Goal: Information Seeking & Learning: Learn about a topic

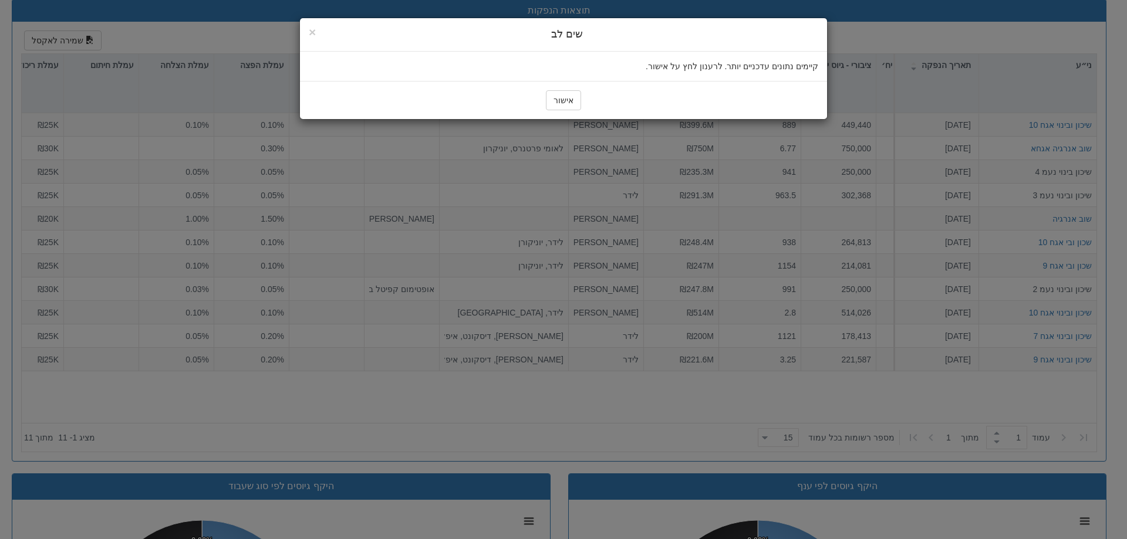
scroll to position [0, 108]
click at [311, 31] on span "×" at bounding box center [312, 31] width 7 height 13
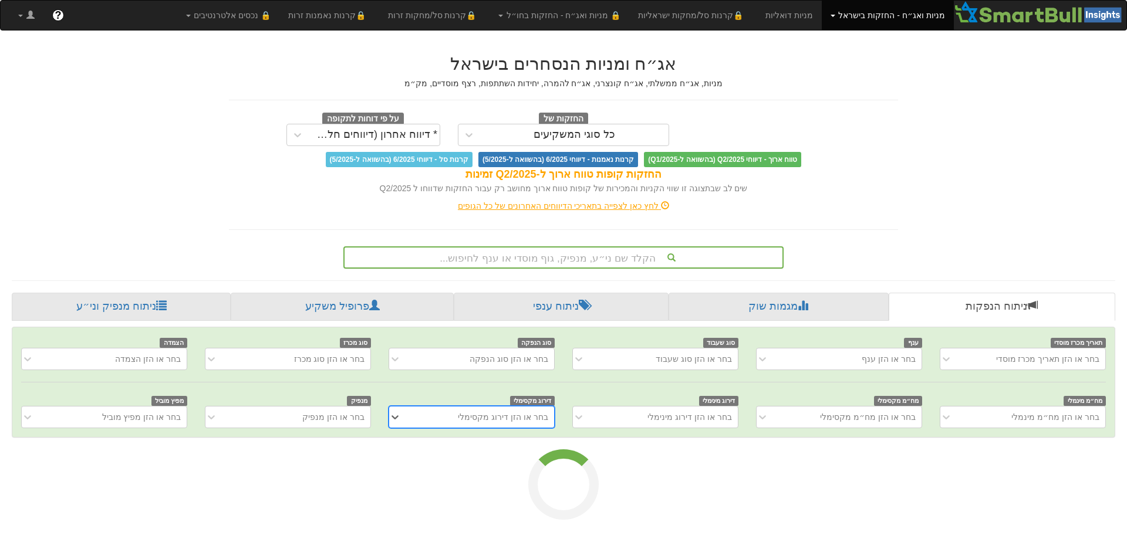
click at [588, 255] on div "הקלד שם ני״ע, מנפיק, גוף מוסדי או ענף לחיפוש..." at bounding box center [563, 258] width 438 height 20
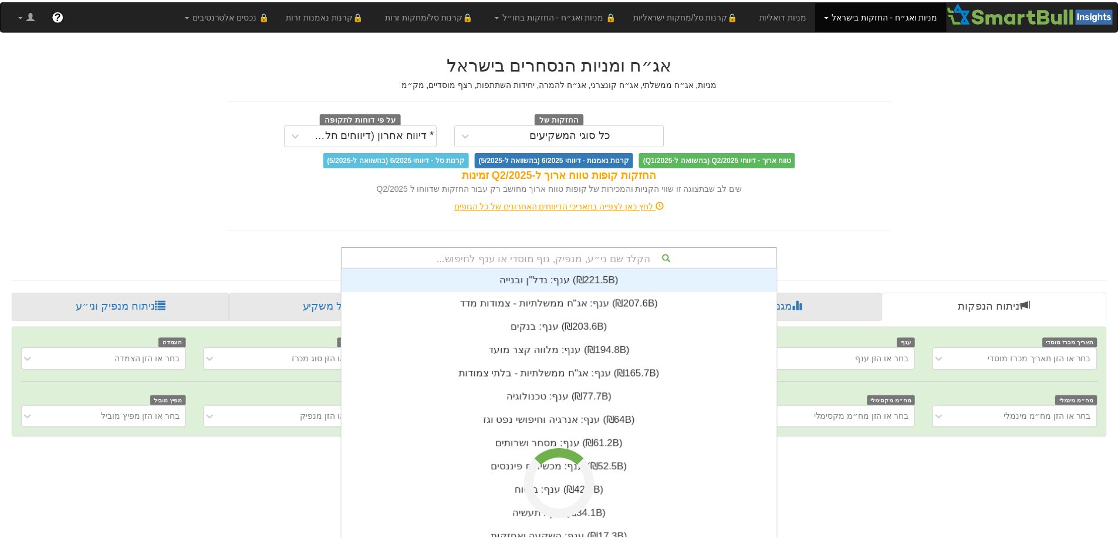
scroll to position [292, 0]
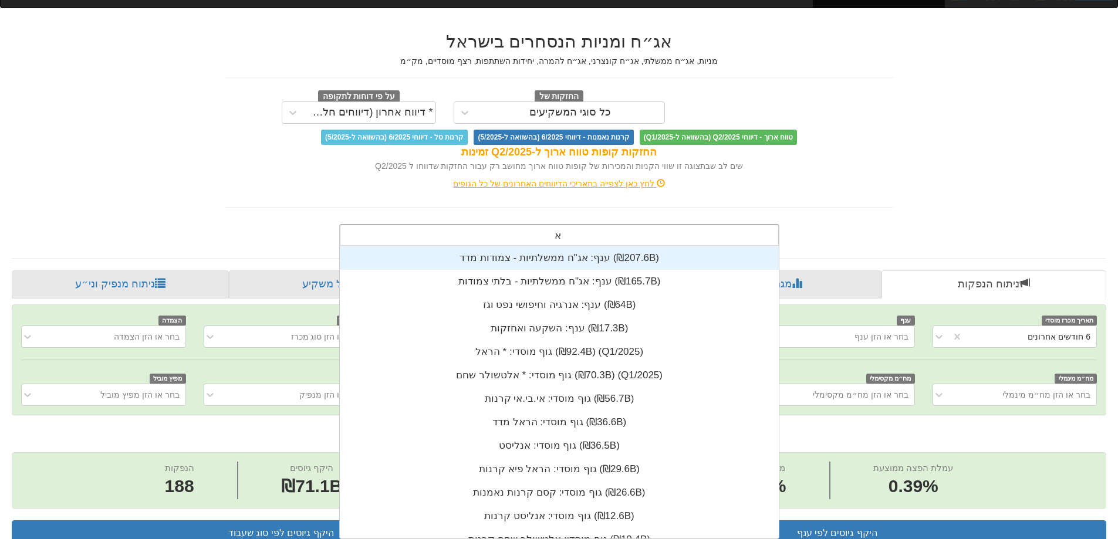
type input "אלס"
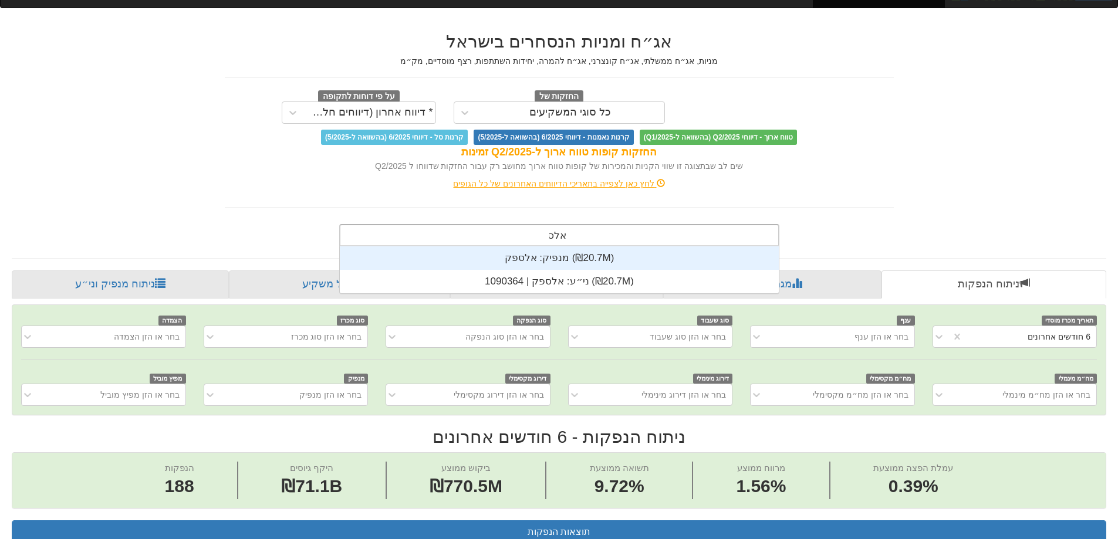
scroll to position [0, 2139]
click at [559, 260] on div "מנפיק: ‏אלספק ‎(₪20.7M)‎" at bounding box center [559, 257] width 439 height 23
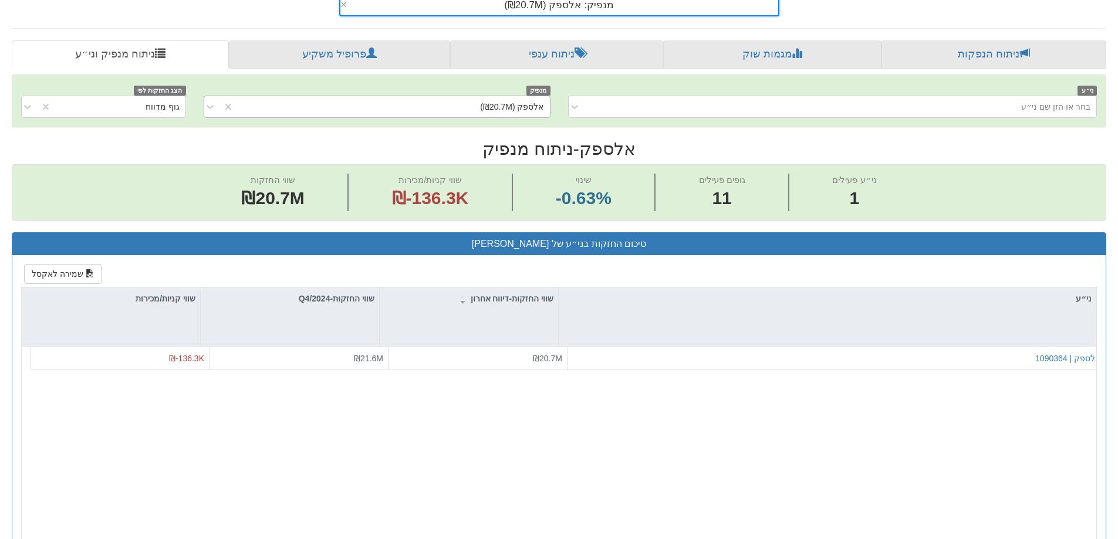
scroll to position [411, 0]
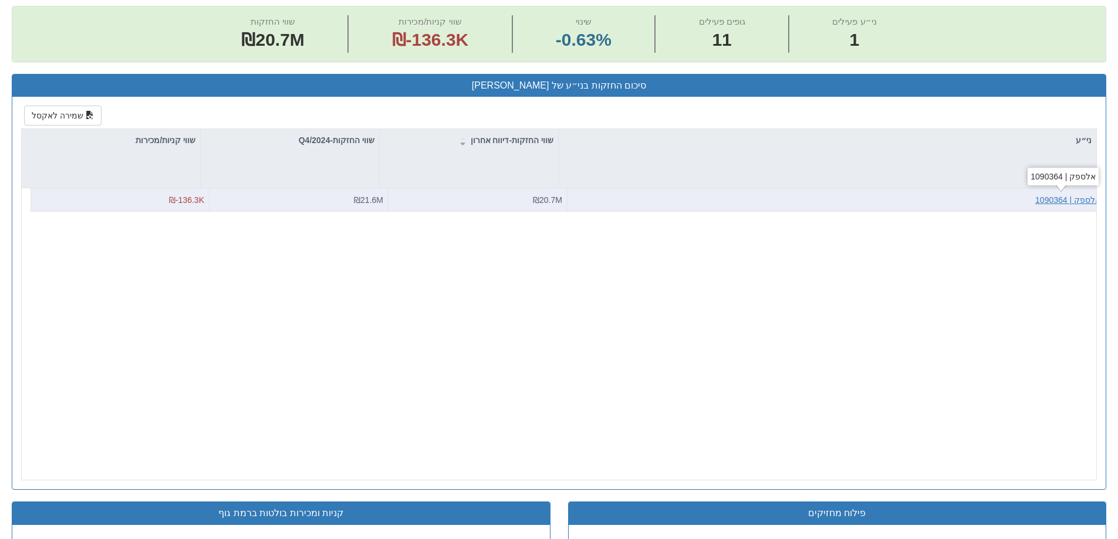
click at [1086, 202] on div "אלספק | 1090364" at bounding box center [1067, 200] width 65 height 12
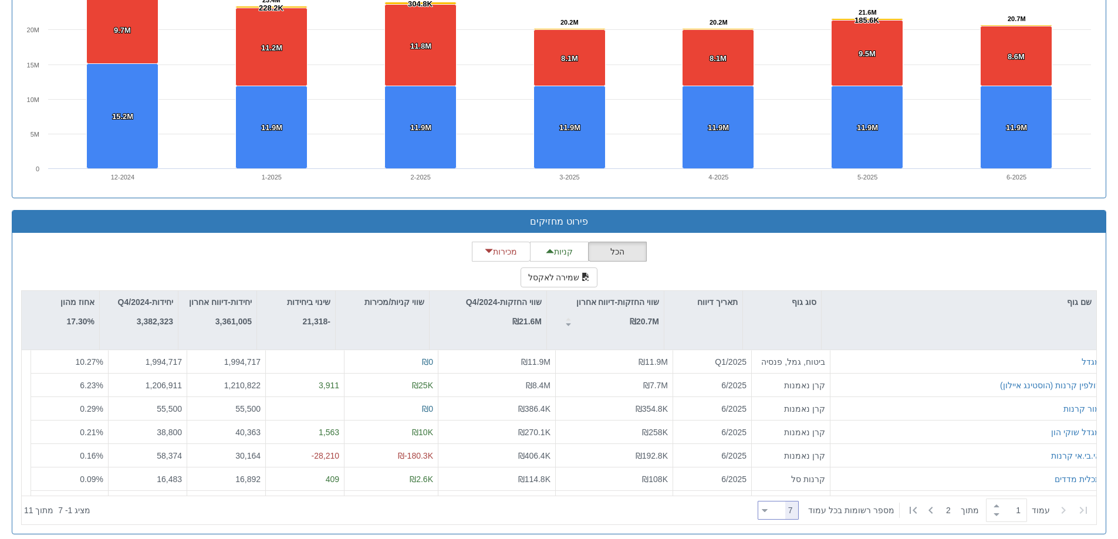
click at [768, 511] on icon at bounding box center [765, 510] width 6 height 3
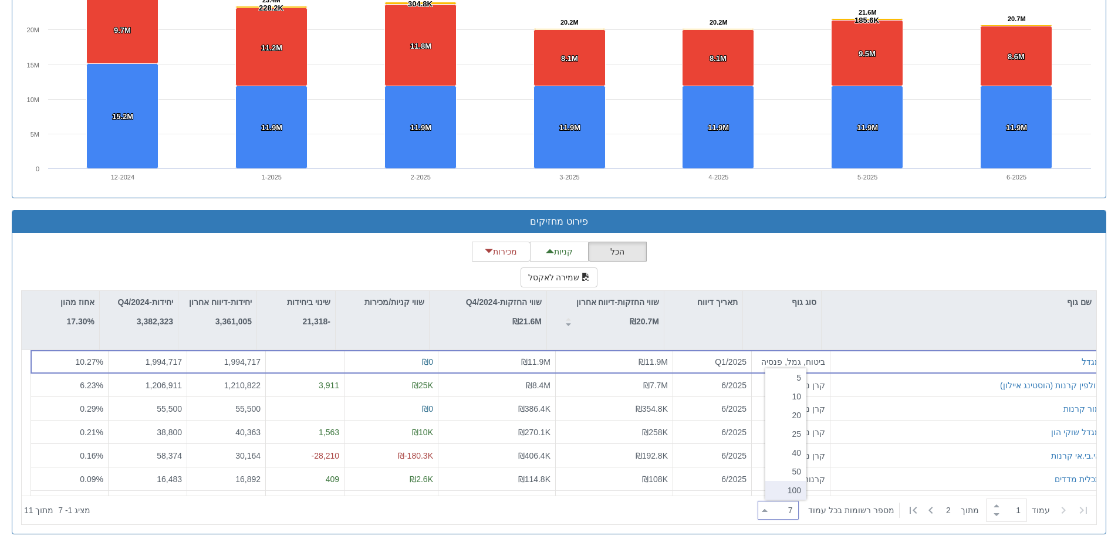
click at [783, 496] on div "100" at bounding box center [785, 490] width 41 height 19
type input "100"
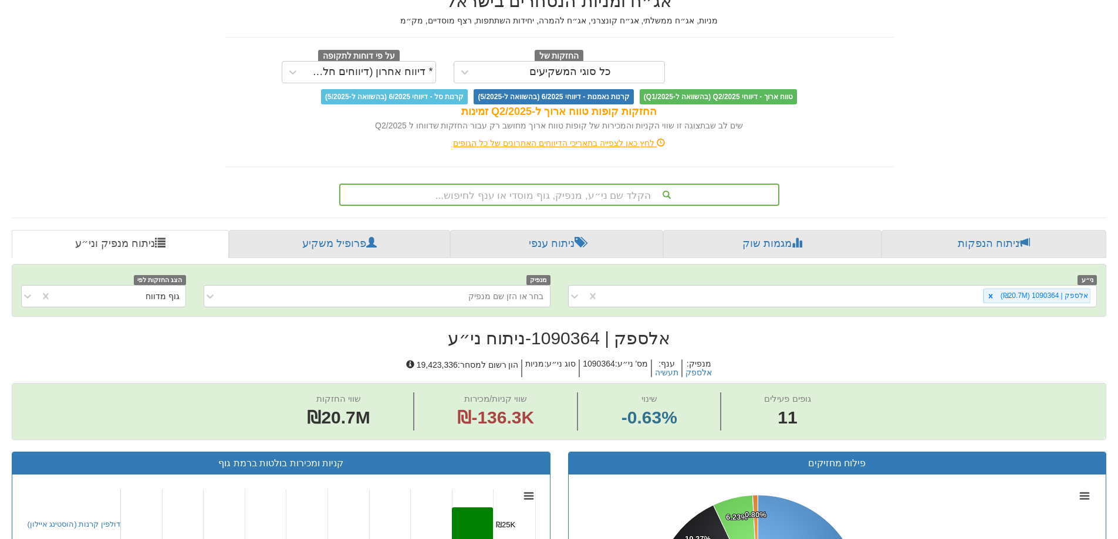
scroll to position [29, 0]
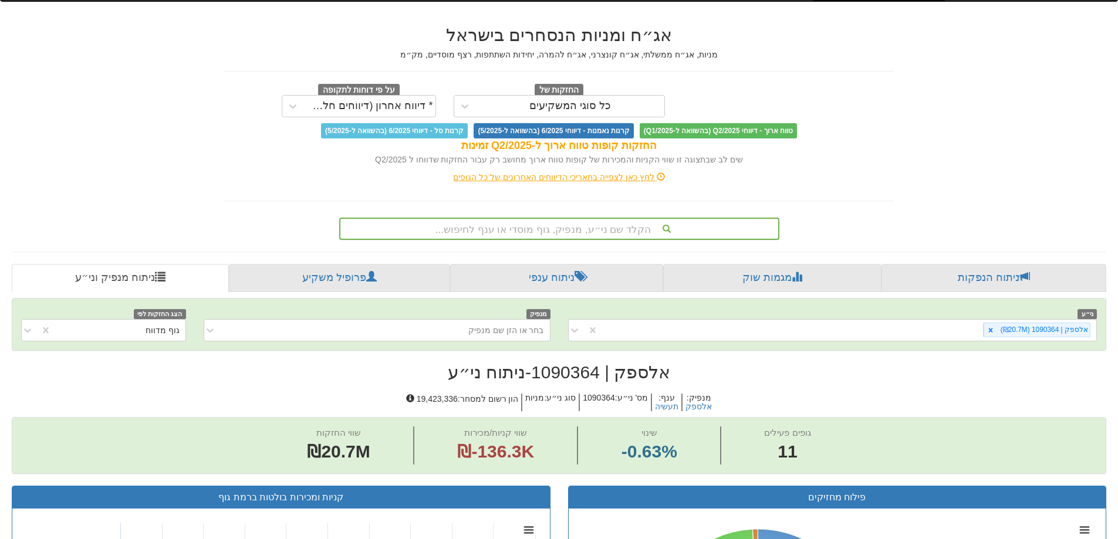
click at [608, 228] on div "הקלד שם ני״ע, מנפיק, גוף מוסדי או ענף לחיפוש..." at bounding box center [559, 229] width 438 height 20
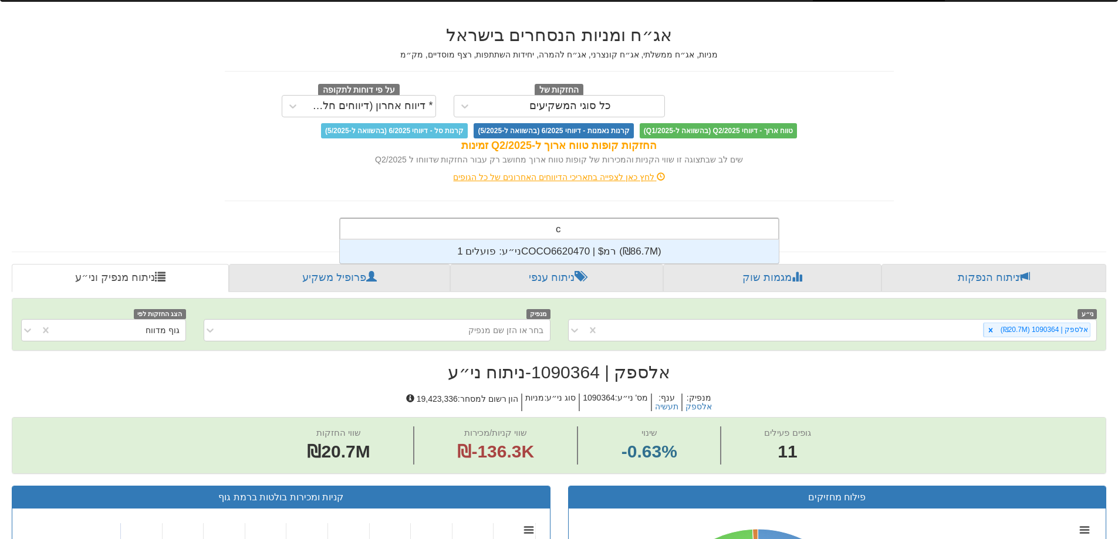
scroll to position [23, 0]
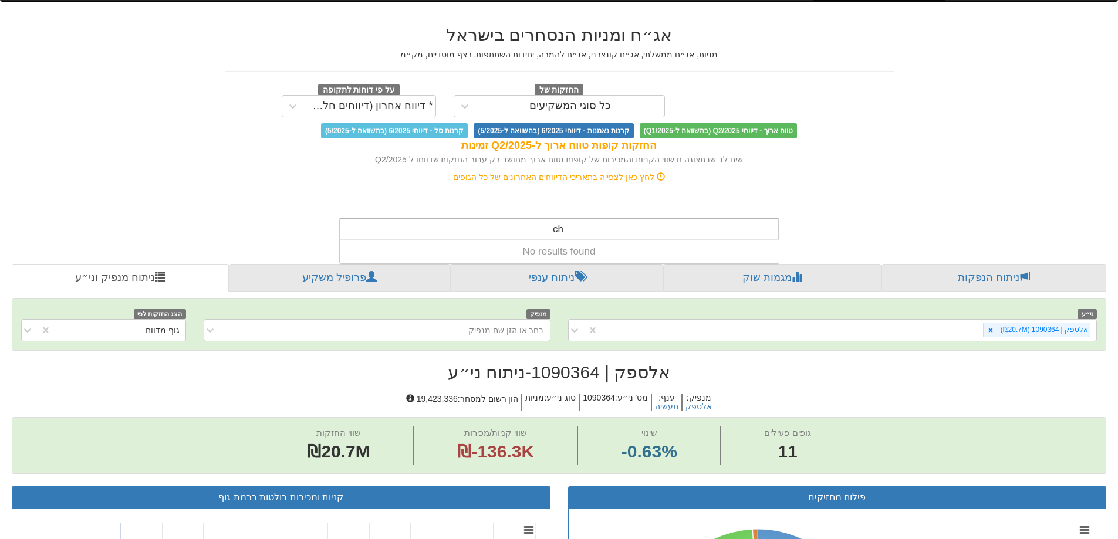
type input "c"
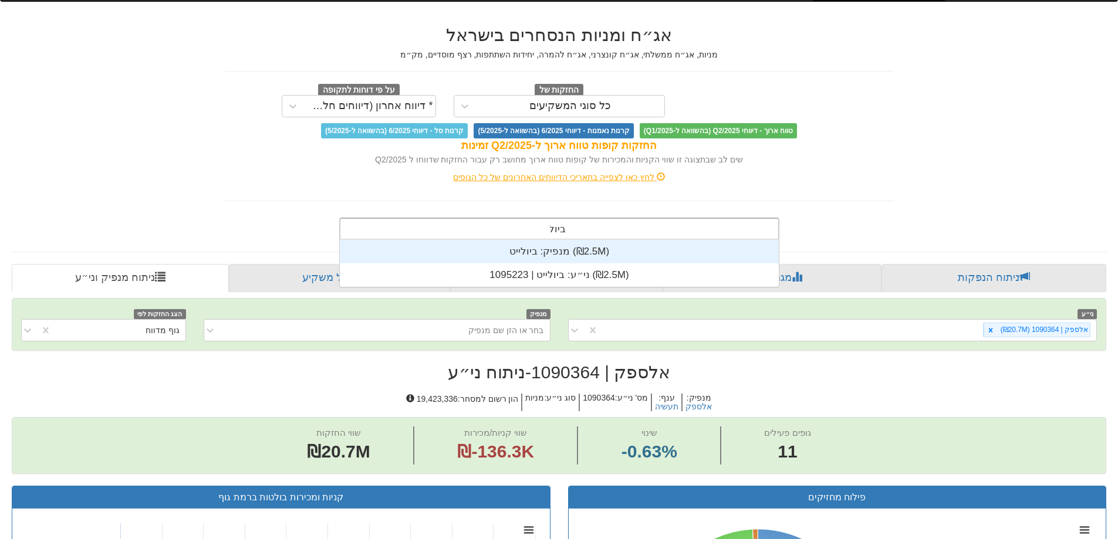
scroll to position [47, 0]
type input "ביולי"
click at [550, 250] on div "מנפיק: ‏ביולייט ‎(₪2.5M)‎" at bounding box center [559, 251] width 439 height 23
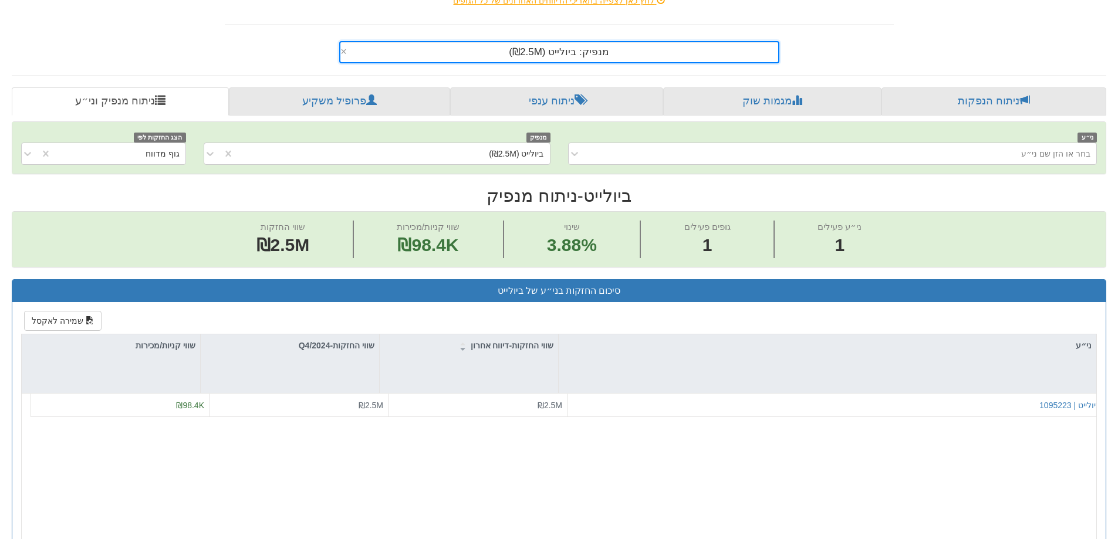
scroll to position [352, 0]
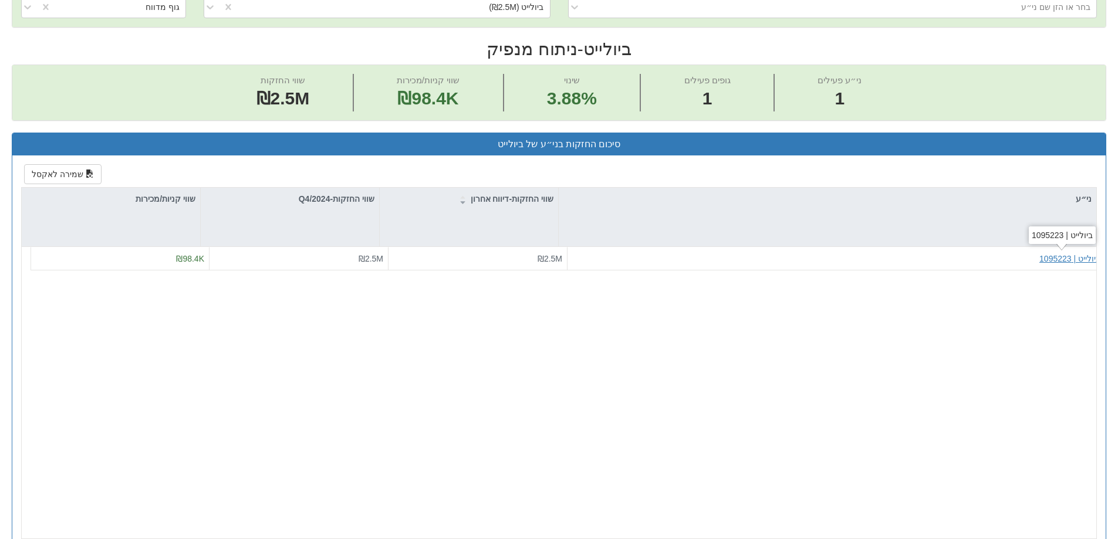
click at [1061, 258] on div "ביולייט | 1095223" at bounding box center [1069, 259] width 61 height 12
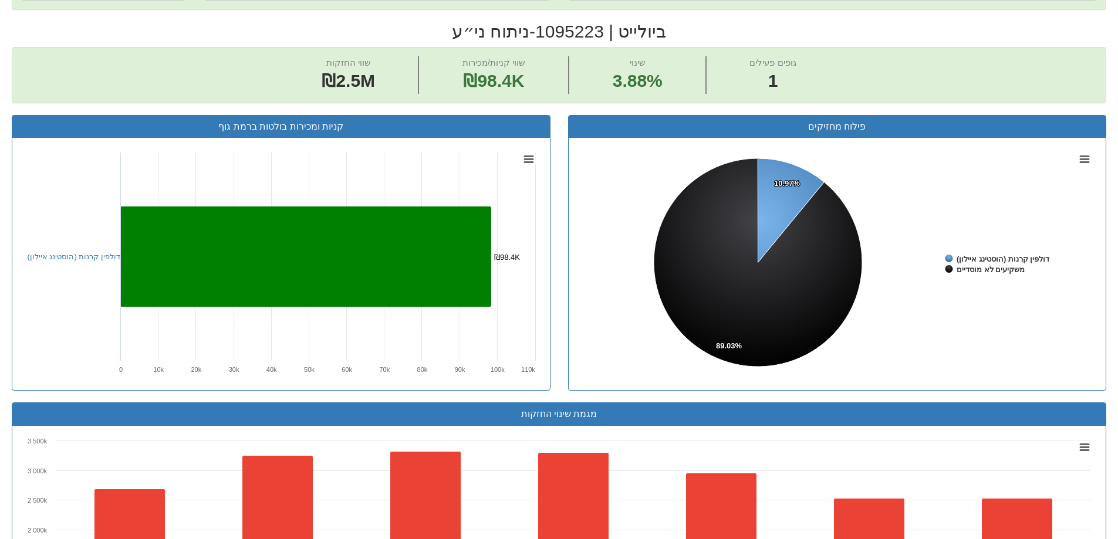
scroll to position [215, 0]
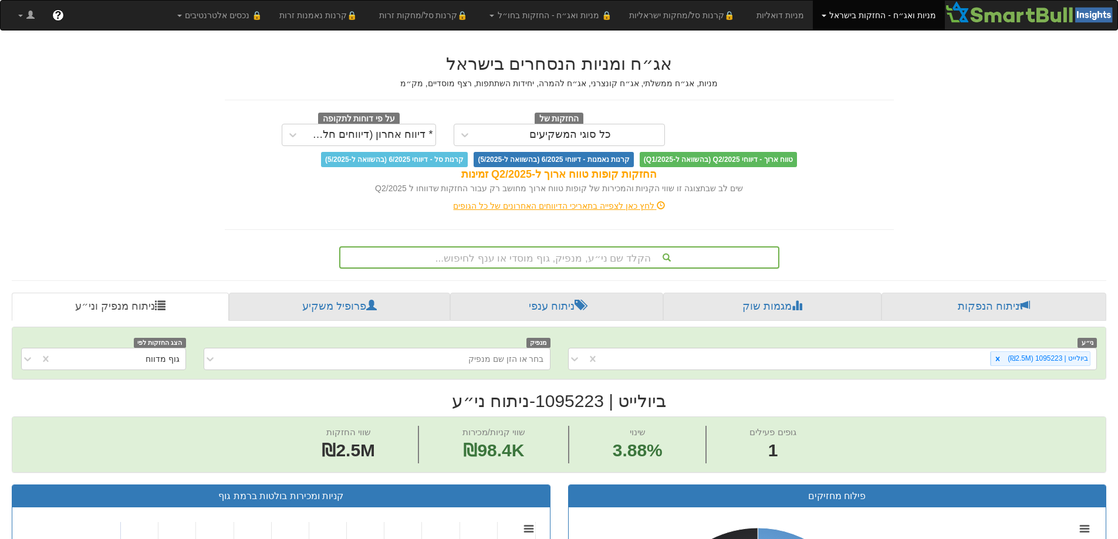
scroll to position [215, 0]
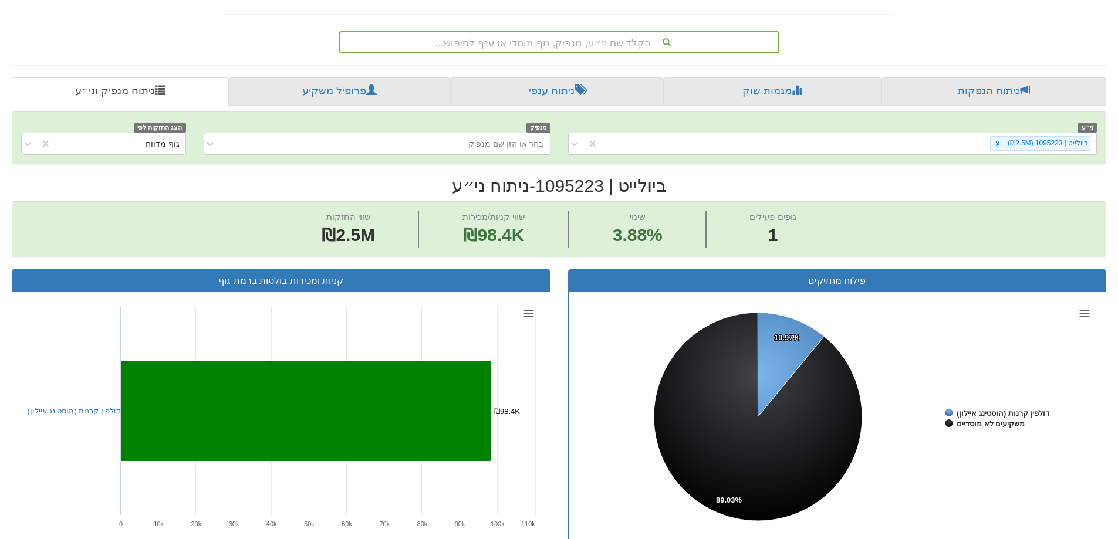
click at [553, 46] on div "הקלד שם ני״ע, מנפיק, גוף מוסדי או ענף לחיפוש..." at bounding box center [559, 42] width 438 height 20
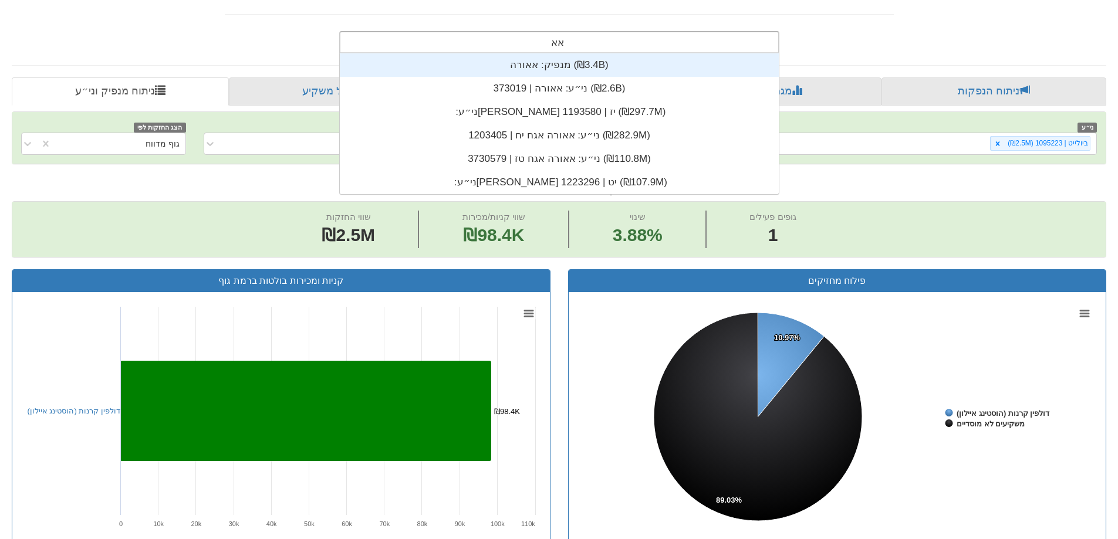
scroll to position [141, 0]
type input "אאורה"
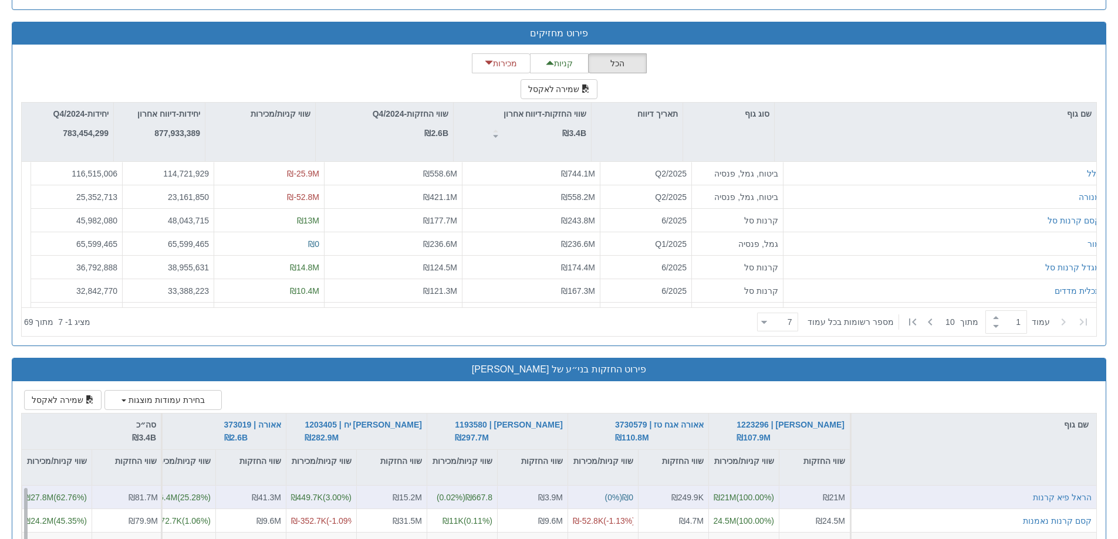
scroll to position [1408, 0]
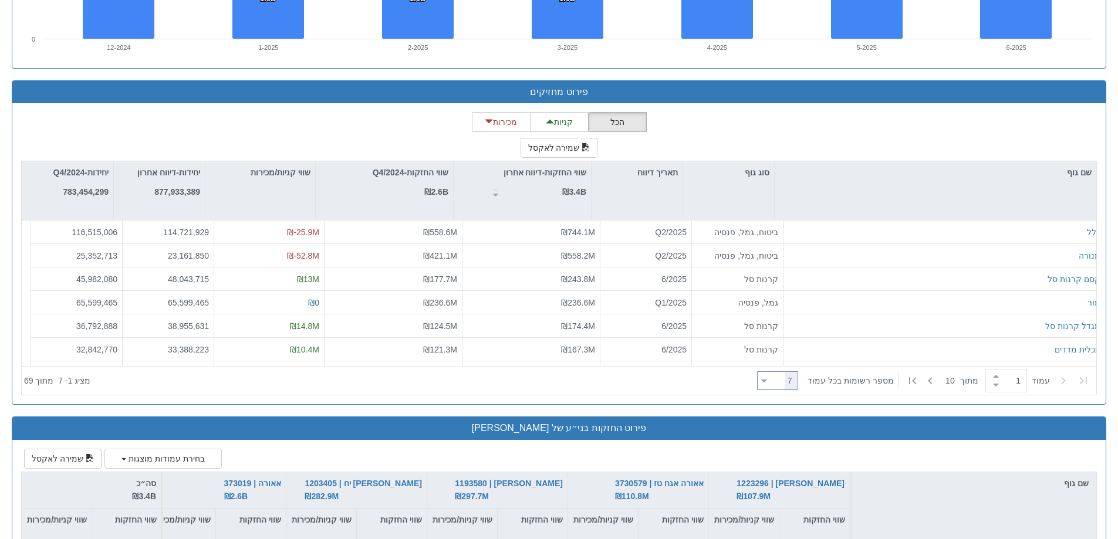
click at [766, 378] on div at bounding box center [764, 381] width 6 height 16
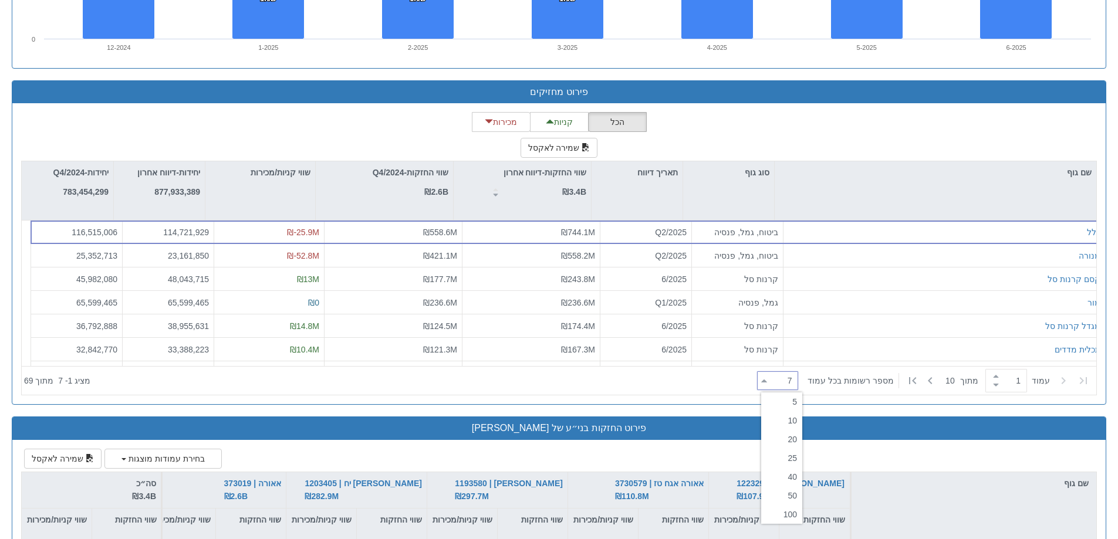
drag, startPoint x: 796, startPoint y: 515, endPoint x: 735, endPoint y: 488, distance: 67.3
click at [796, 515] on div "100" at bounding box center [781, 514] width 41 height 19
type input "100"
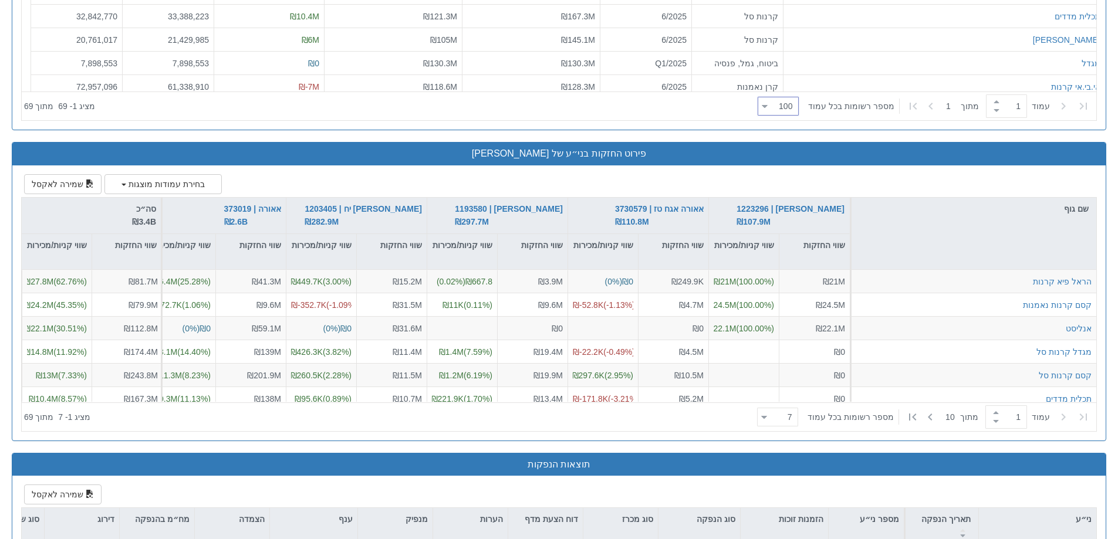
scroll to position [1702, 0]
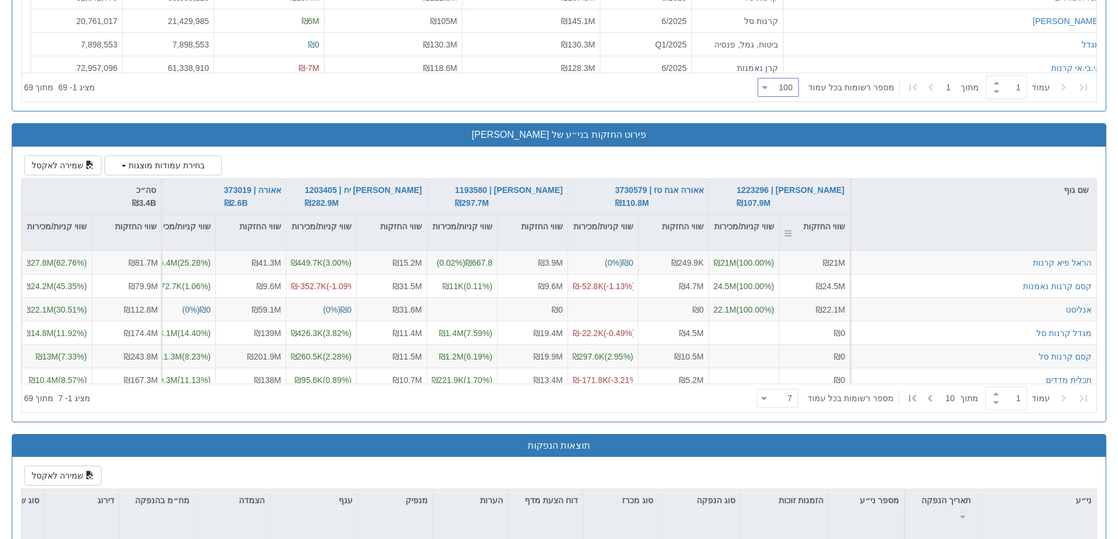
click at [824, 228] on div "שווי החזקות" at bounding box center [814, 226] width 70 height 22
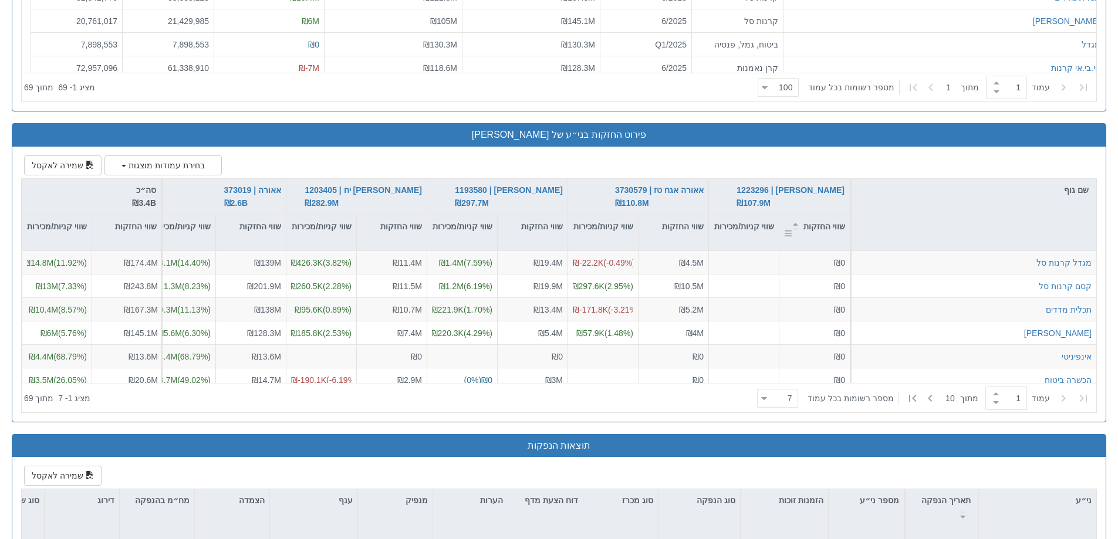
click at [824, 228] on div "שווי החזקות" at bounding box center [814, 226] width 70 height 22
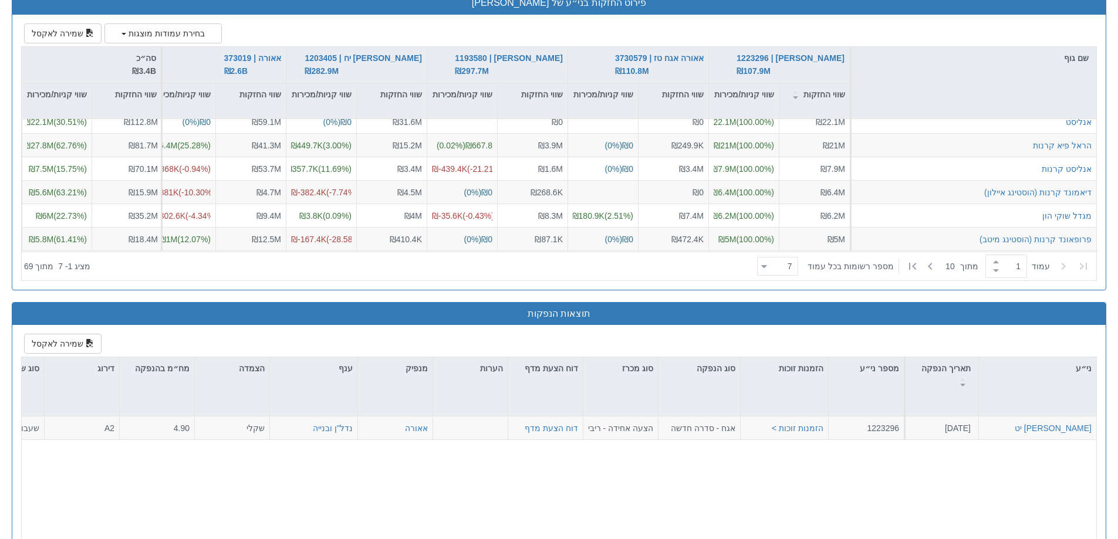
scroll to position [1675, 0]
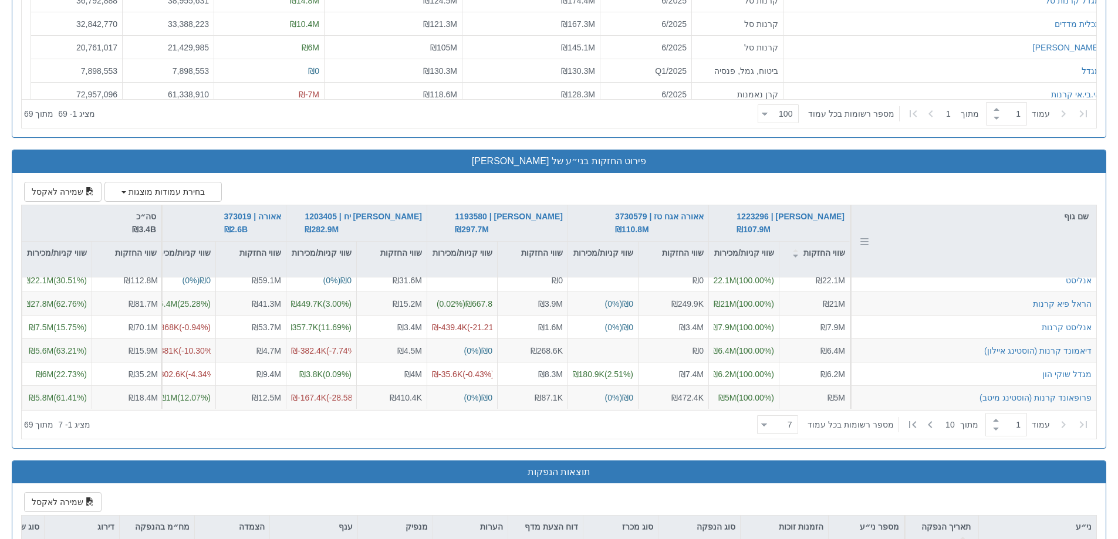
click at [1077, 216] on div "שם גוף" at bounding box center [973, 216] width 245 height 22
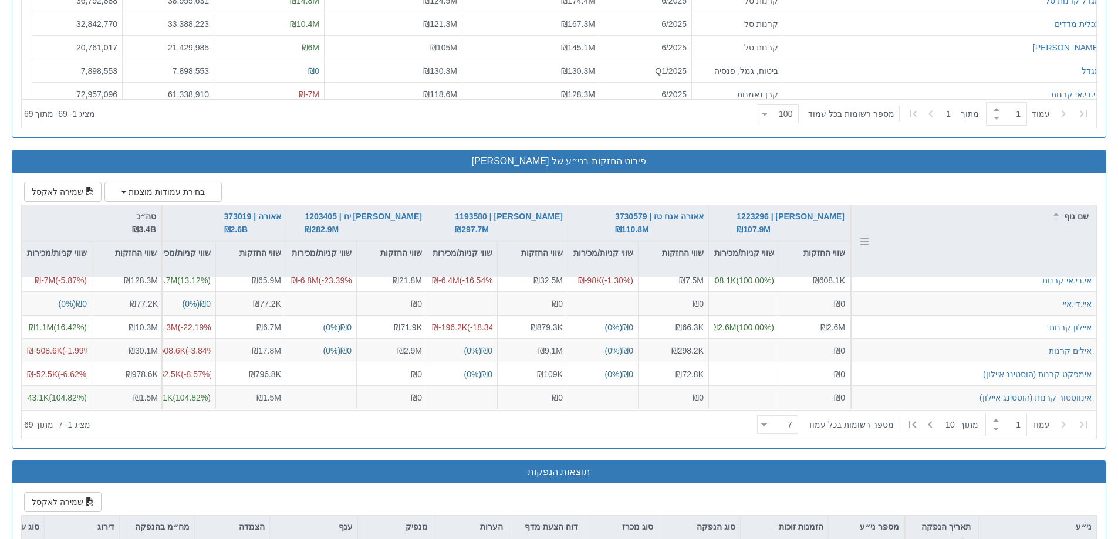
click at [1077, 216] on div "שם גוף" at bounding box center [973, 216] width 245 height 22
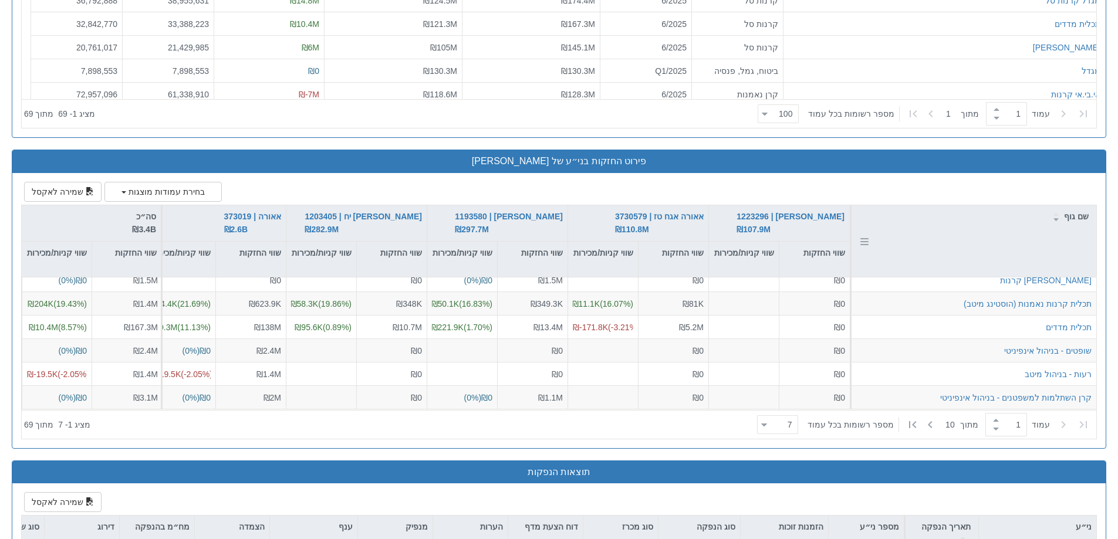
click at [1077, 216] on div "שם גוף" at bounding box center [973, 216] width 245 height 22
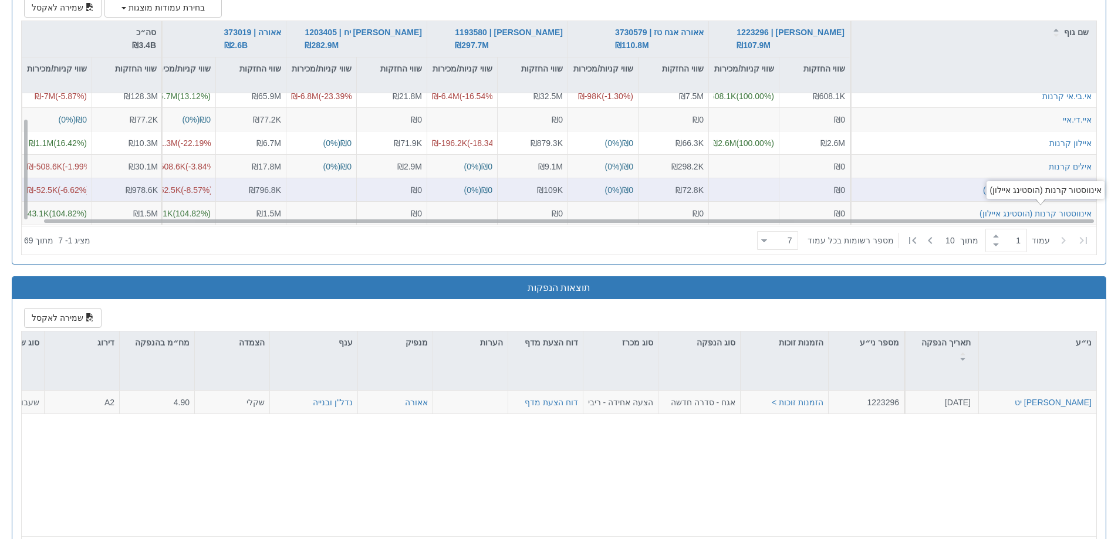
scroll to position [1910, 0]
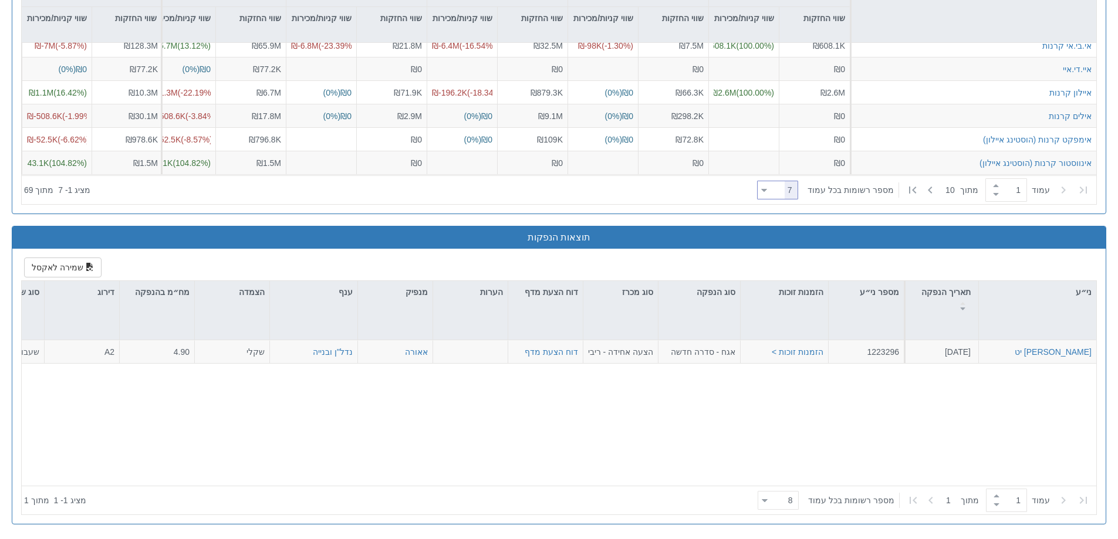
click at [767, 190] on icon at bounding box center [764, 190] width 5 height 3
drag, startPoint x: 793, startPoint y: 267, endPoint x: 797, endPoint y: 262, distance: 6.2
click at [792, 267] on div "25" at bounding box center [781, 267] width 41 height 19
type input "25"
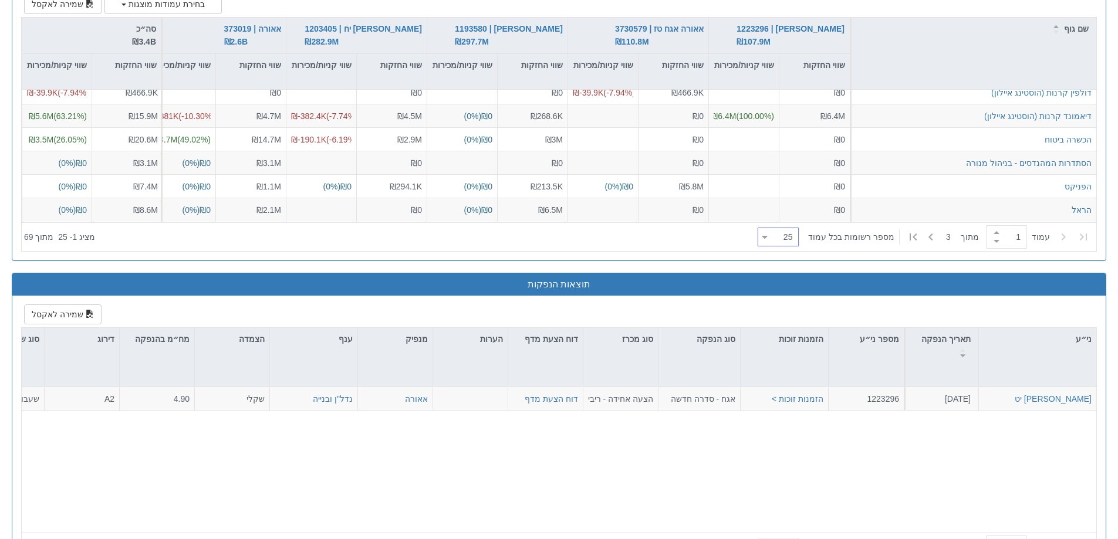
scroll to position [1793, 0]
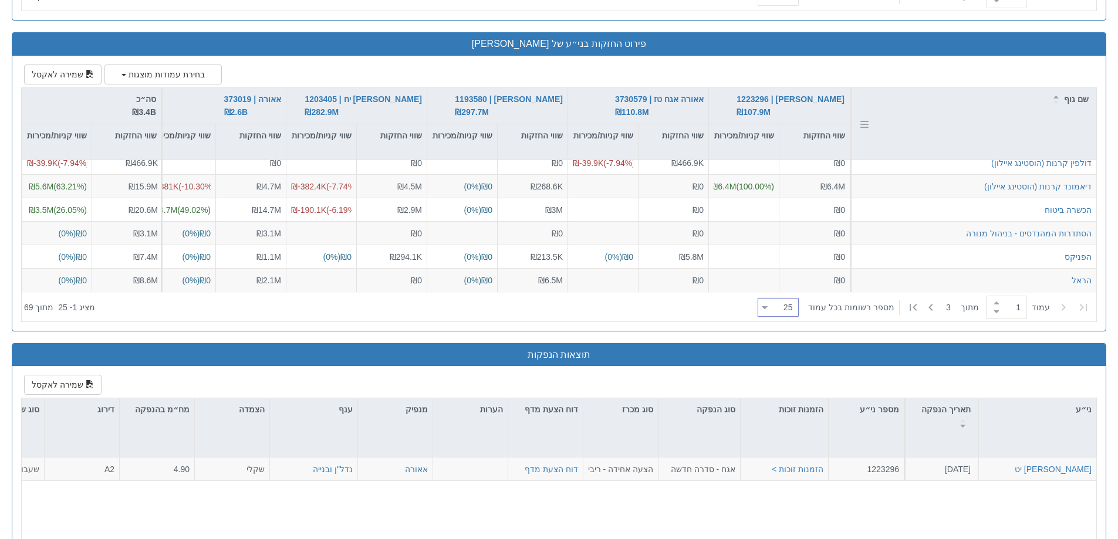
click at [1071, 99] on div "שם גוף" at bounding box center [973, 99] width 245 height 22
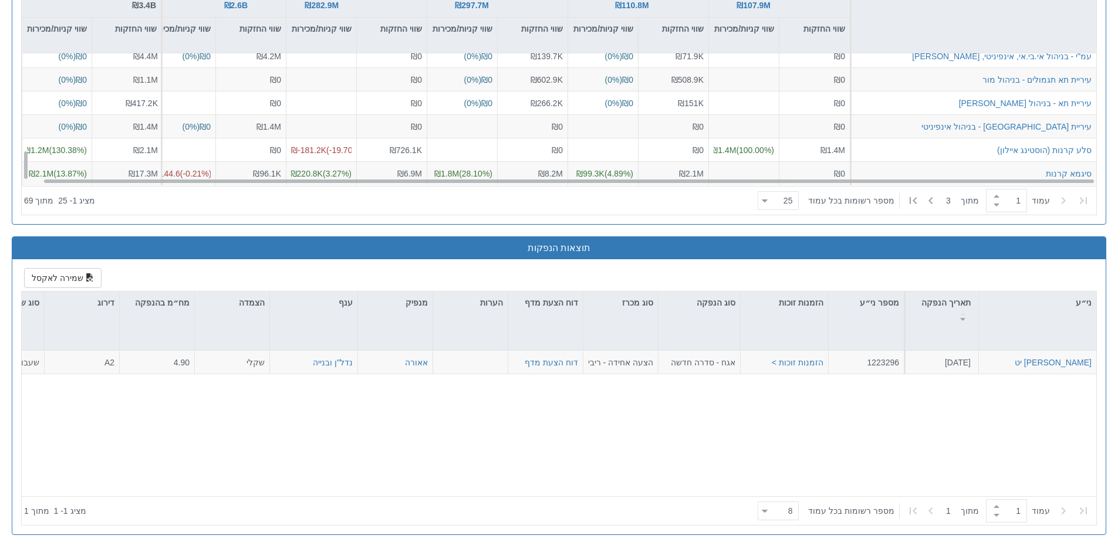
scroll to position [1910, 0]
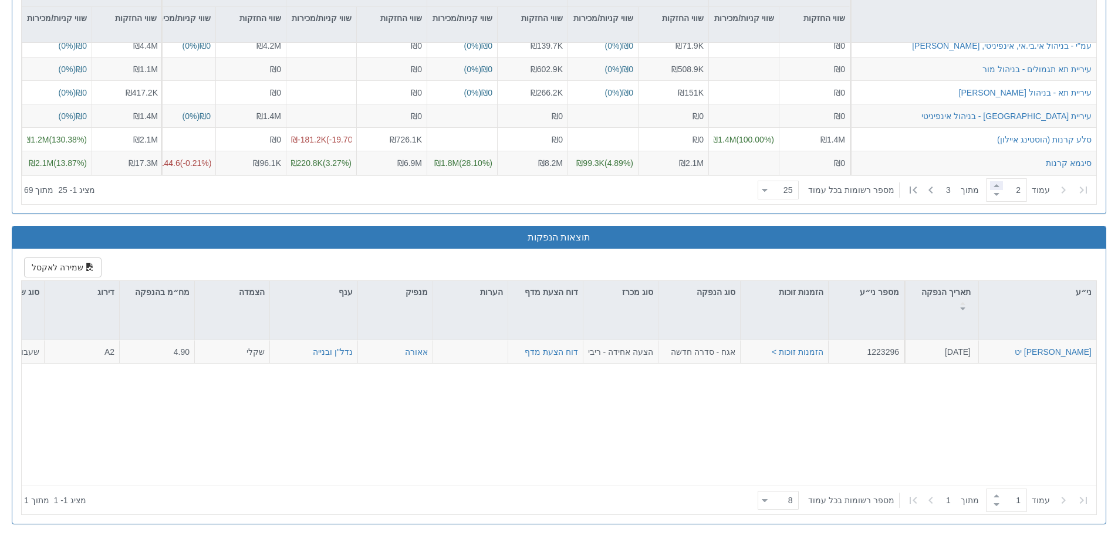
click at [993, 183] on span at bounding box center [996, 185] width 13 height 9
type input "2"
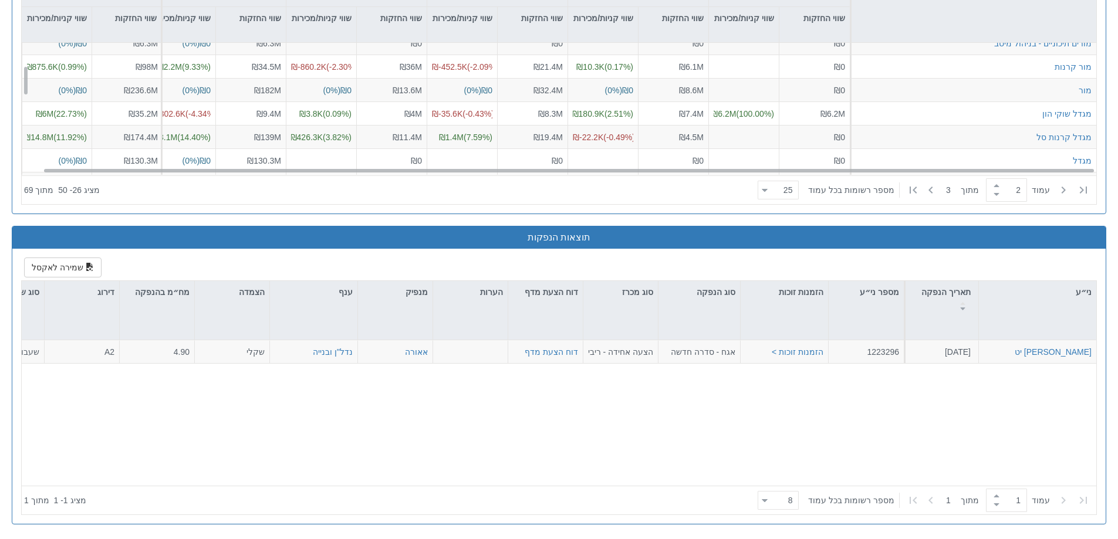
scroll to position [103, 17]
drag, startPoint x: 245, startPoint y: 171, endPoint x: 251, endPoint y: 170, distance: 5.9
click at [251, 170] on div at bounding box center [569, 170] width 1050 height 5
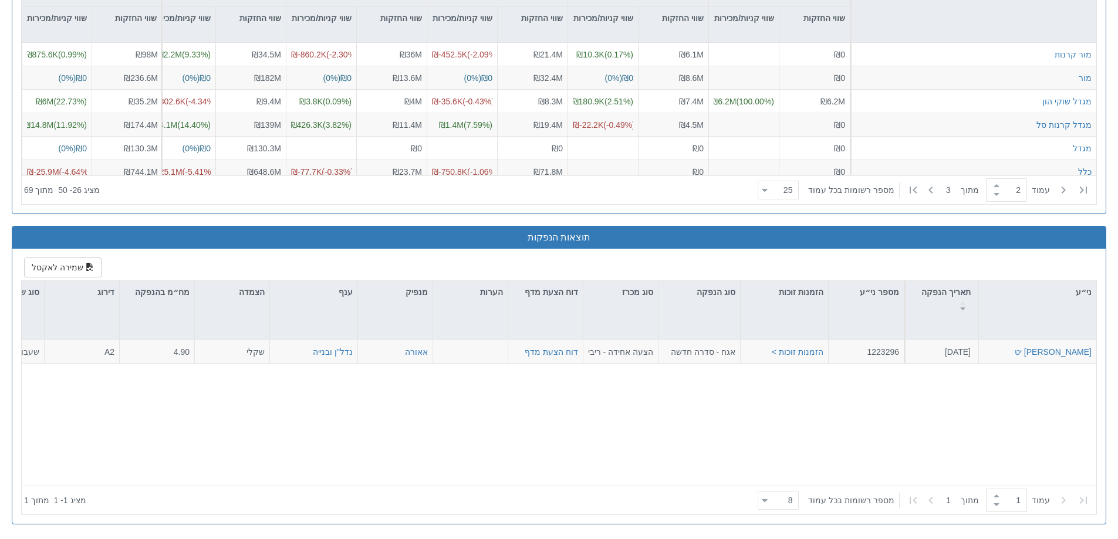
scroll to position [0, 17]
